Goal: Obtain resource: Obtain resource

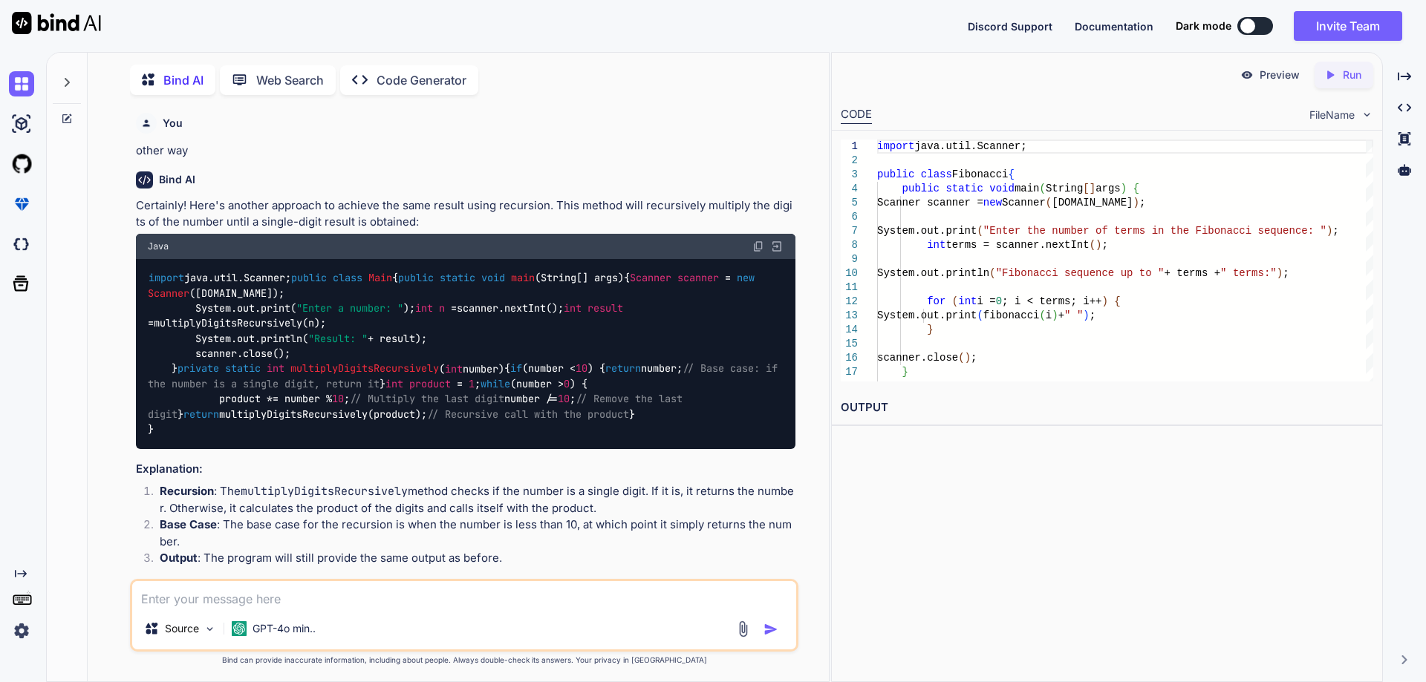
scroll to position [6033, 0]
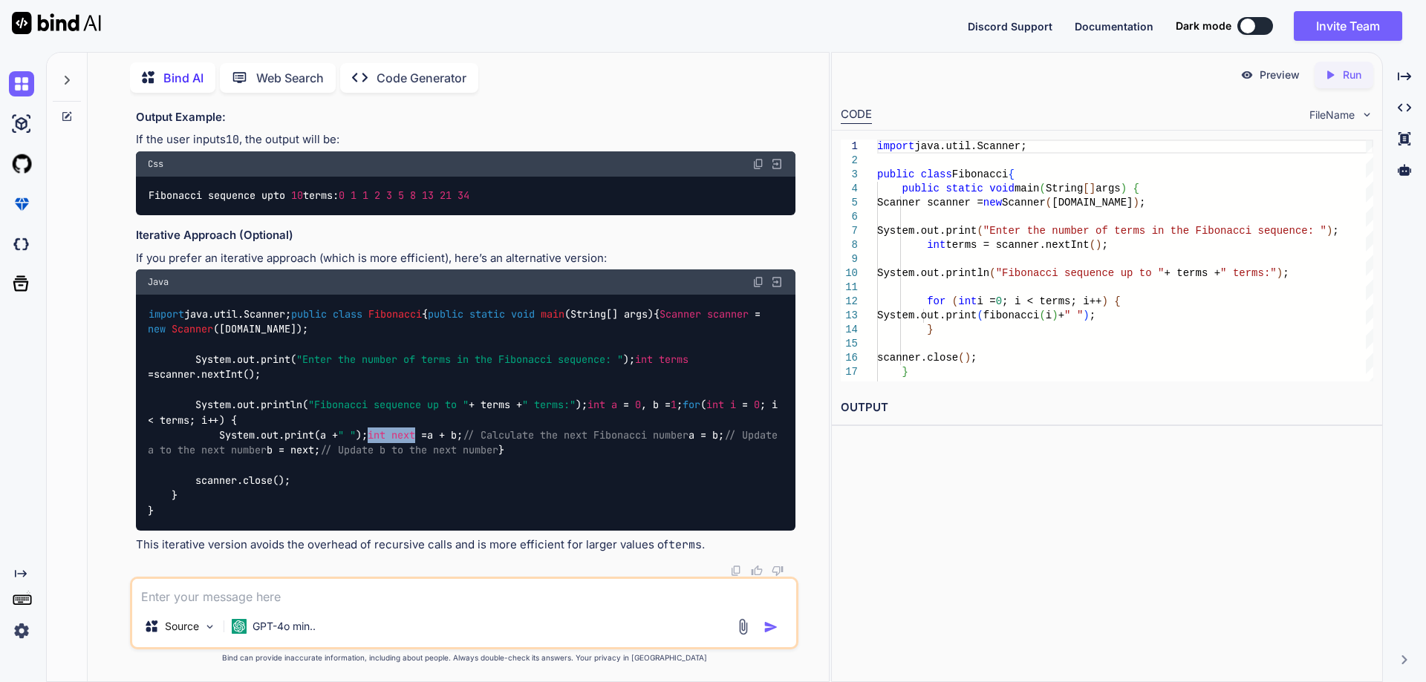
drag, startPoint x: 222, startPoint y: 445, endPoint x: 267, endPoint y: 441, distance: 45.4
click at [267, 441] on code "import java.util.Scanner; public class Fibonacci { public static void main (Str…" at bounding box center [466, 413] width 636 height 212
click at [659, 353] on span "terms" at bounding box center [674, 359] width 30 height 13
click at [333, 491] on div "import java.util.Scanner; public class Fibonacci { public static void main (Str…" at bounding box center [465, 412] width 659 height 235
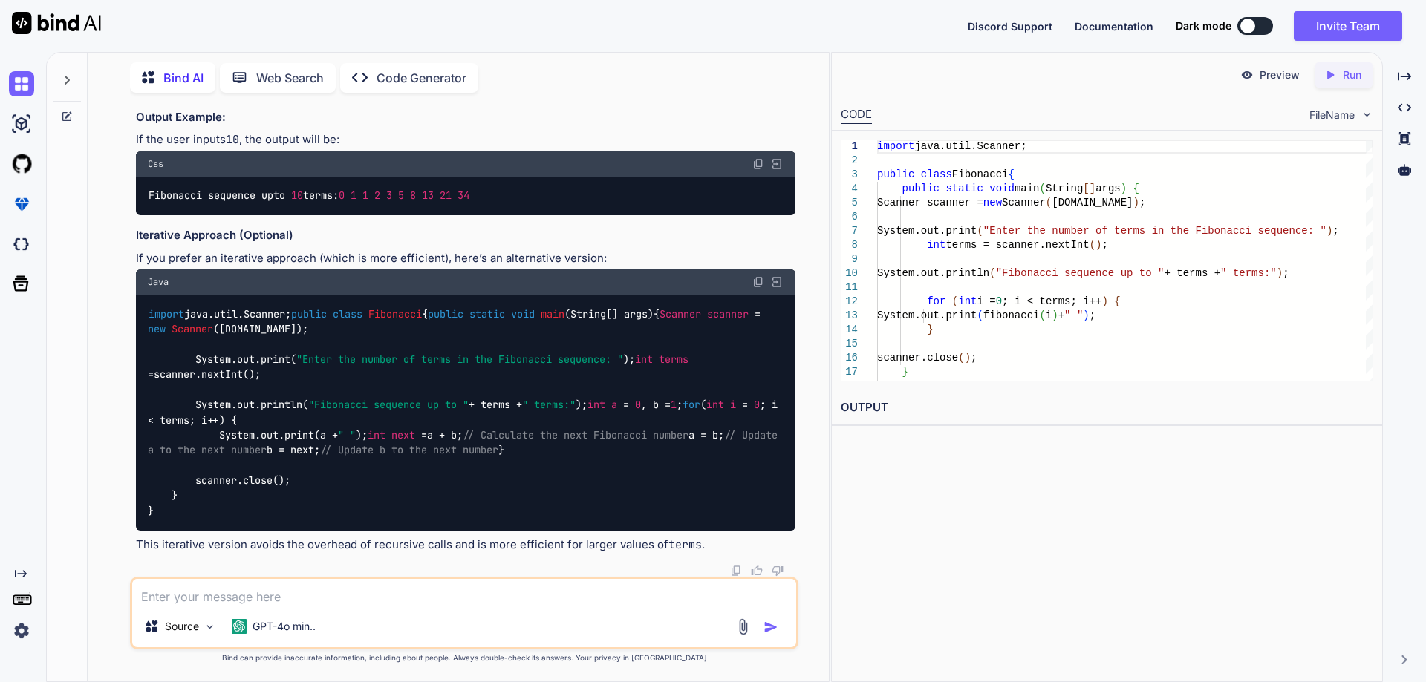
click at [659, 353] on span "terms" at bounding box center [674, 359] width 30 height 13
click at [515, 367] on code "import java.util.Scanner; public class Fibonacci { public static void main (Str…" at bounding box center [466, 413] width 636 height 212
drag, startPoint x: 146, startPoint y: 228, endPoint x: 160, endPoint y: 550, distance: 321.8
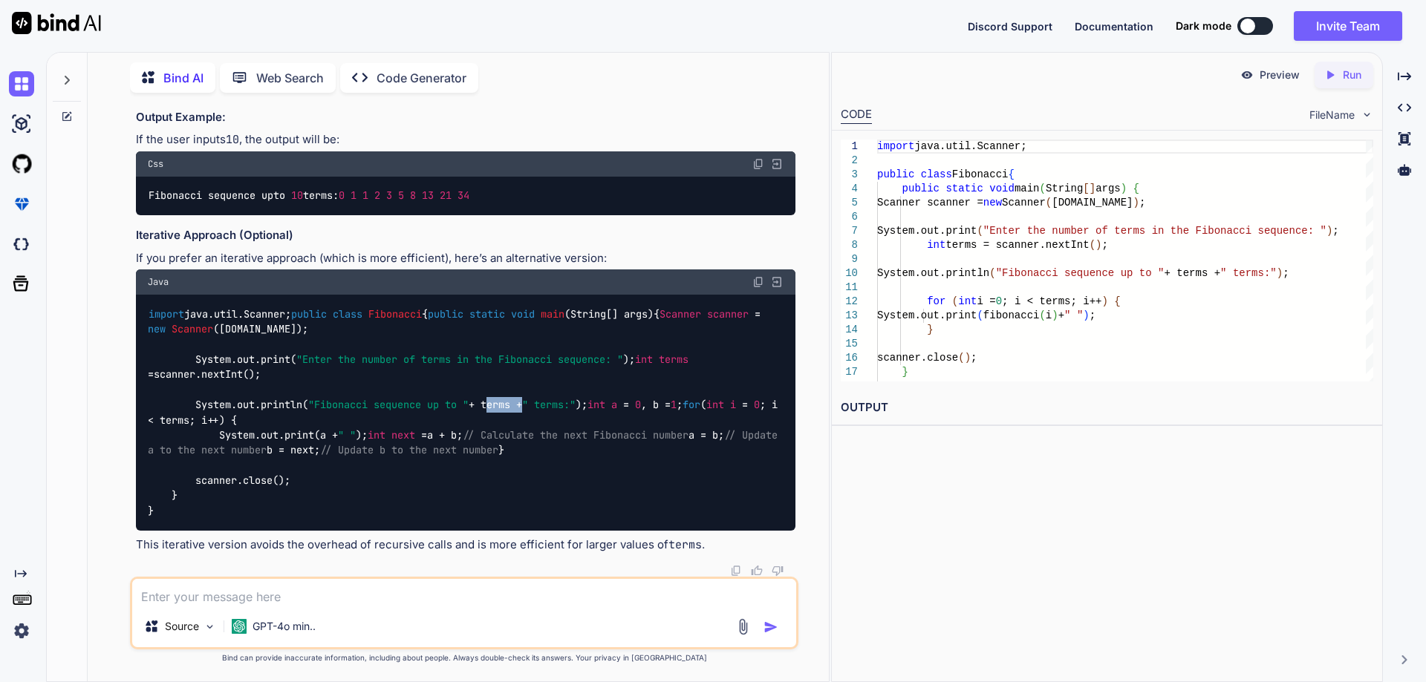
click at [155, 530] on div "import java.util.Scanner; public class Fibonacci { public static void main (Str…" at bounding box center [465, 412] width 659 height 235
copy code "import java.util.Scanner; public class Fibonacci { public static void main (Str…"
